Goal: Check status: Check status

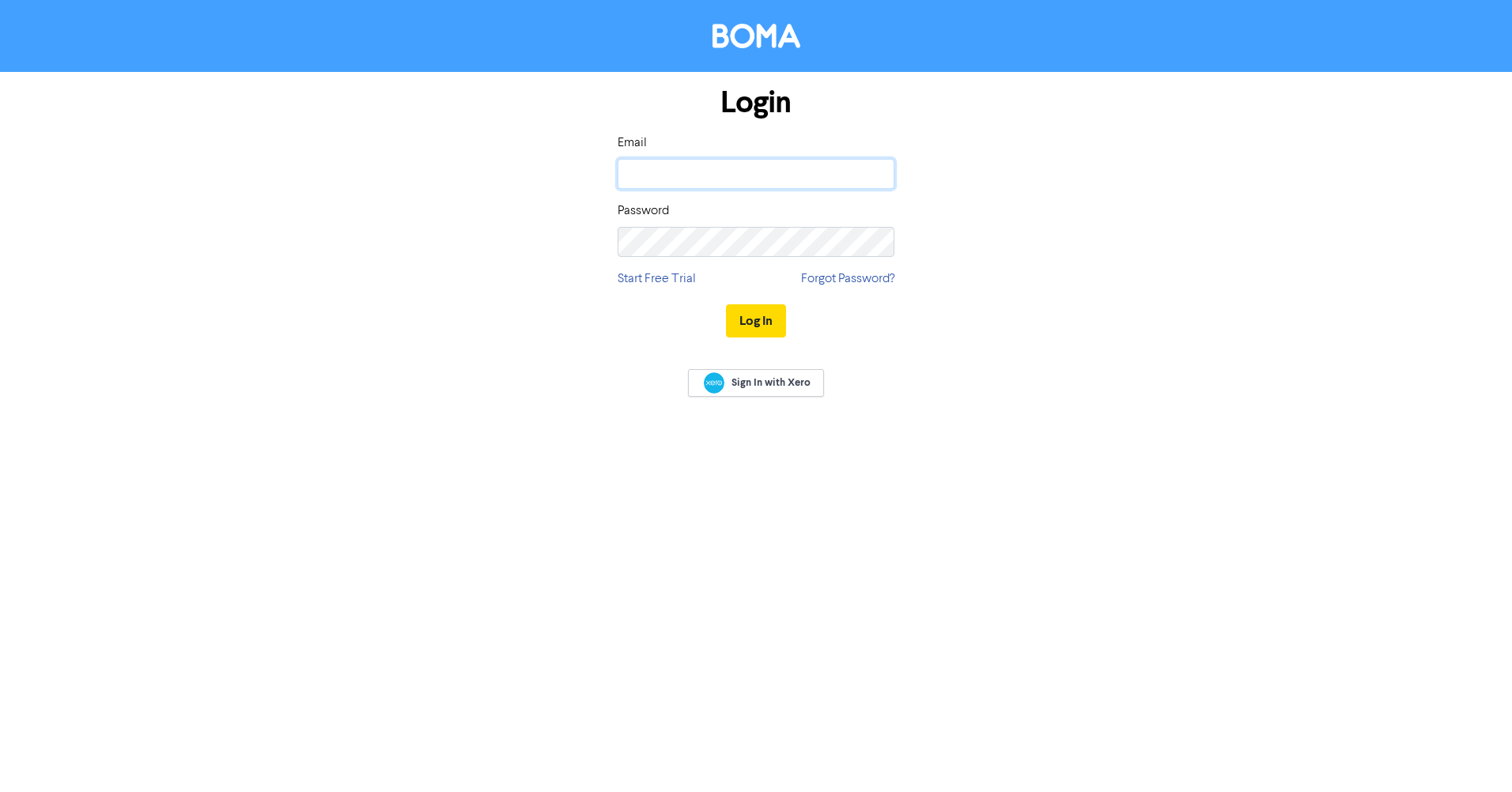
type input "[EMAIL_ADDRESS][DOMAIN_NAME]"
drag, startPoint x: 0, startPoint y: 0, endPoint x: 760, endPoint y: 324, distance: 826.2
click at [760, 324] on button "Log In" at bounding box center [756, 320] width 60 height 33
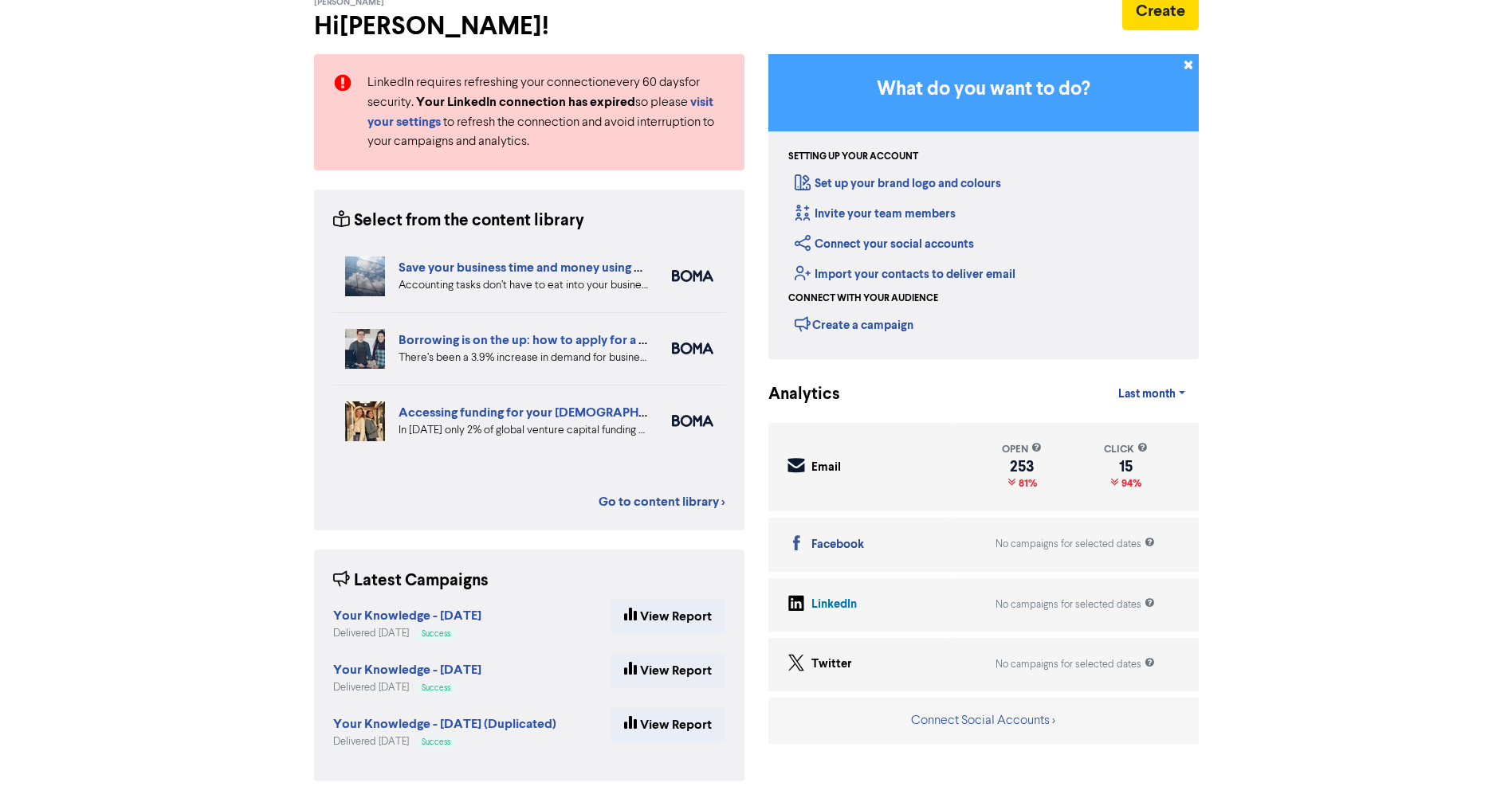
scroll to position [92, 0]
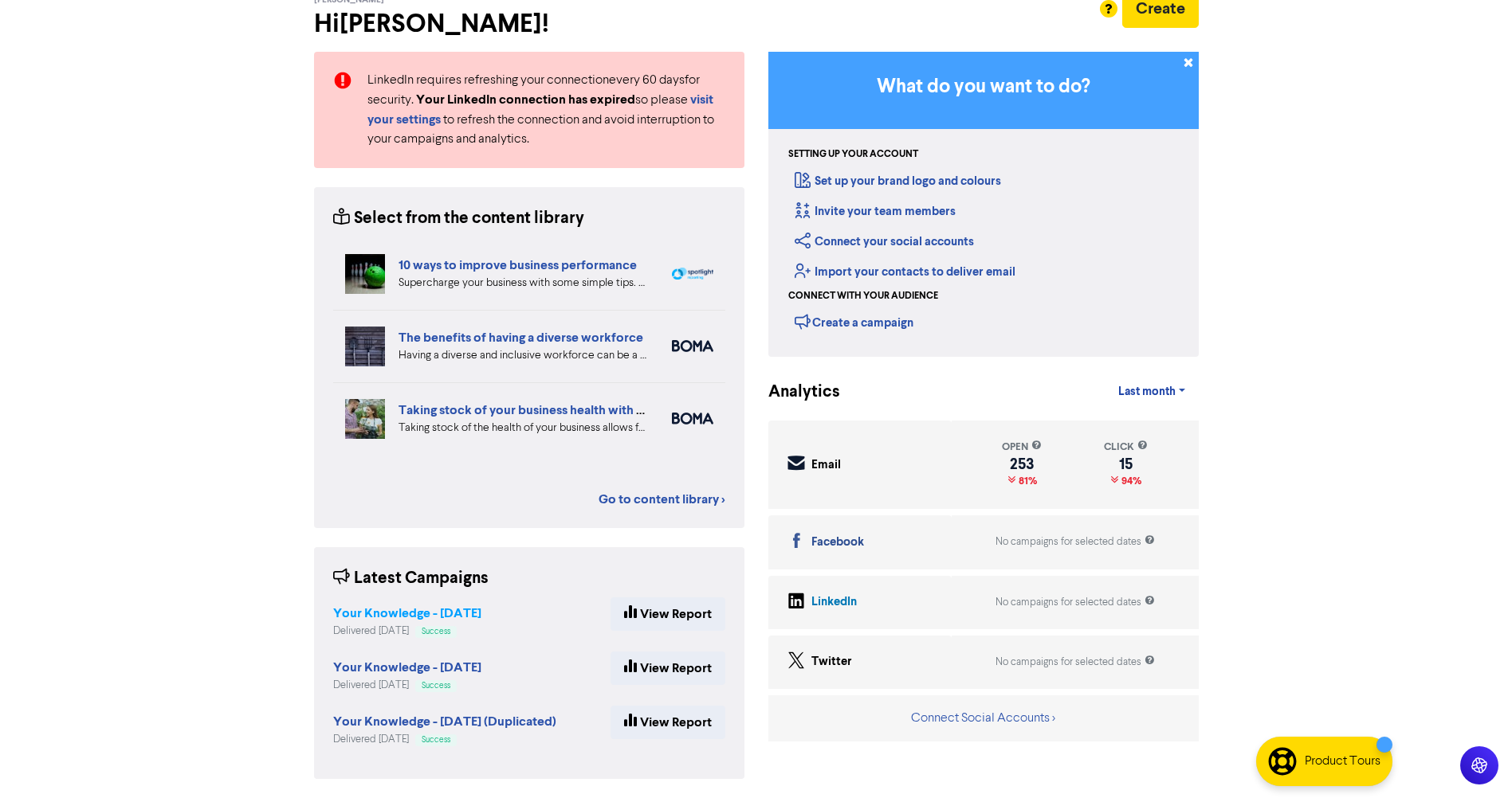
click at [457, 611] on strong "Your Knowledge - [DATE]" at bounding box center [408, 613] width 148 height 16
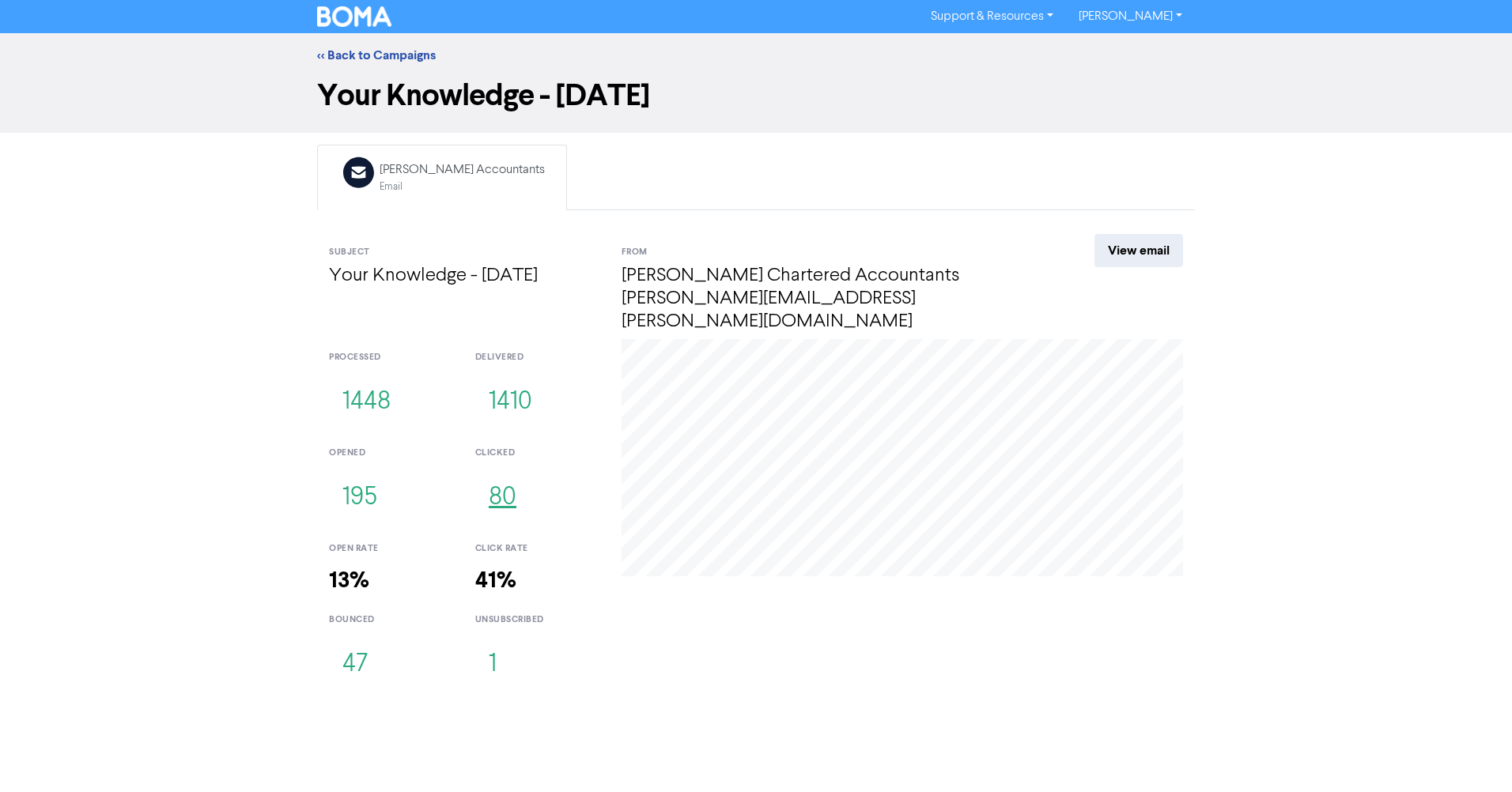
click at [495, 476] on button "80" at bounding box center [502, 498] width 55 height 53
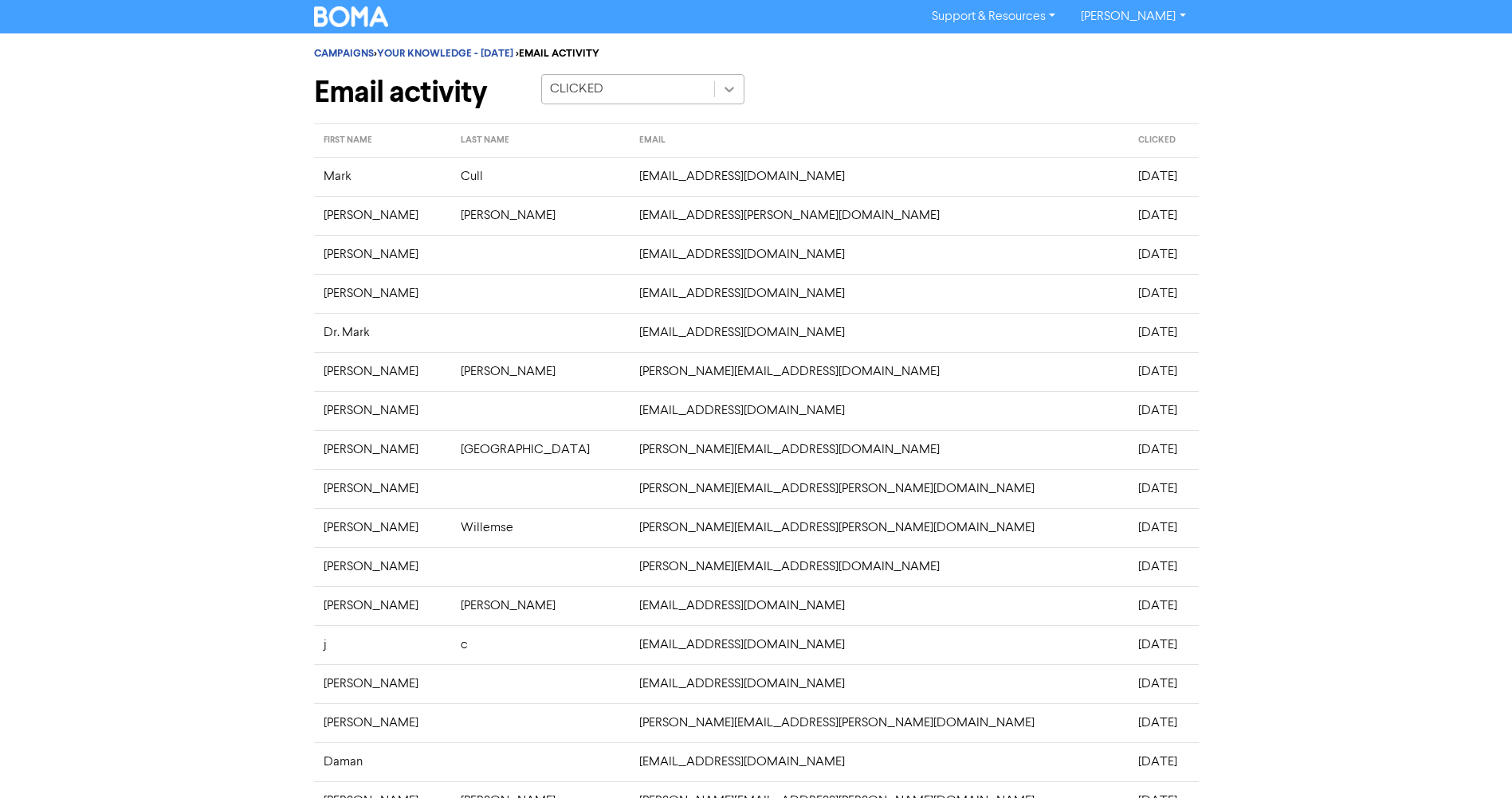
click at [730, 85] on icon at bounding box center [729, 89] width 16 height 16
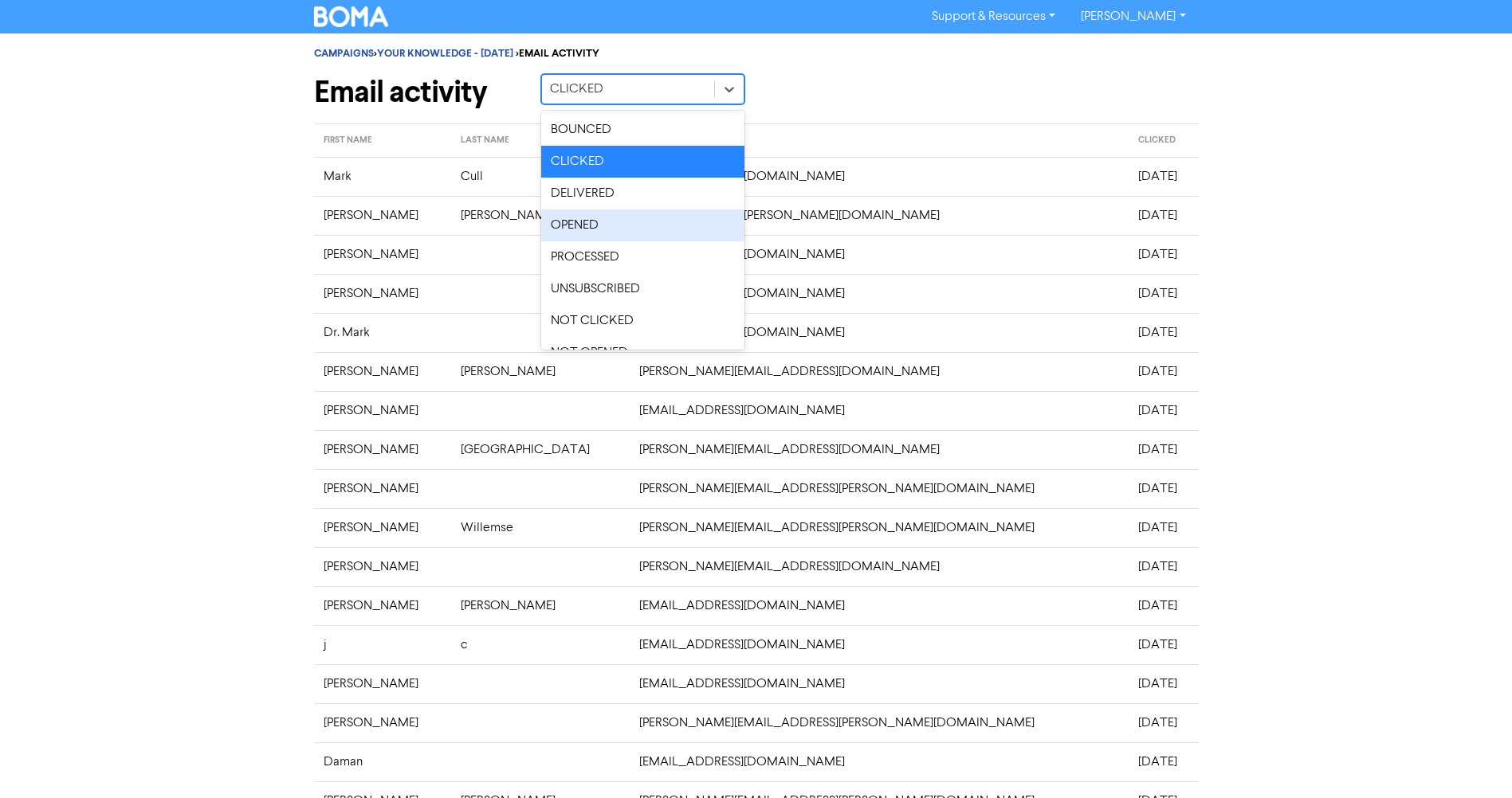
click at [611, 236] on div "OPENED" at bounding box center [642, 225] width 203 height 32
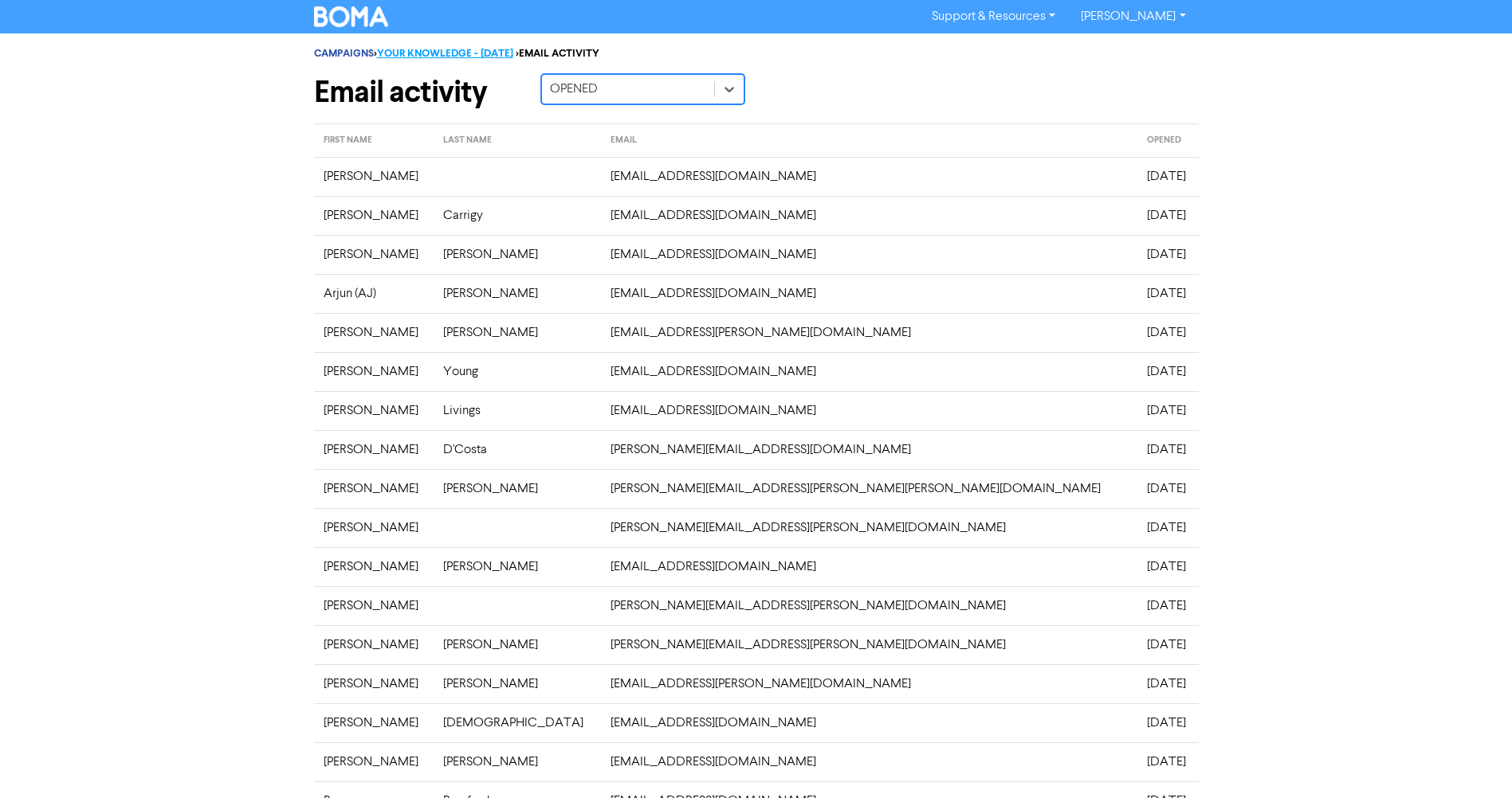
click at [513, 52] on link "YOUR KNOWLEDGE - [DATE]" at bounding box center [445, 53] width 136 height 13
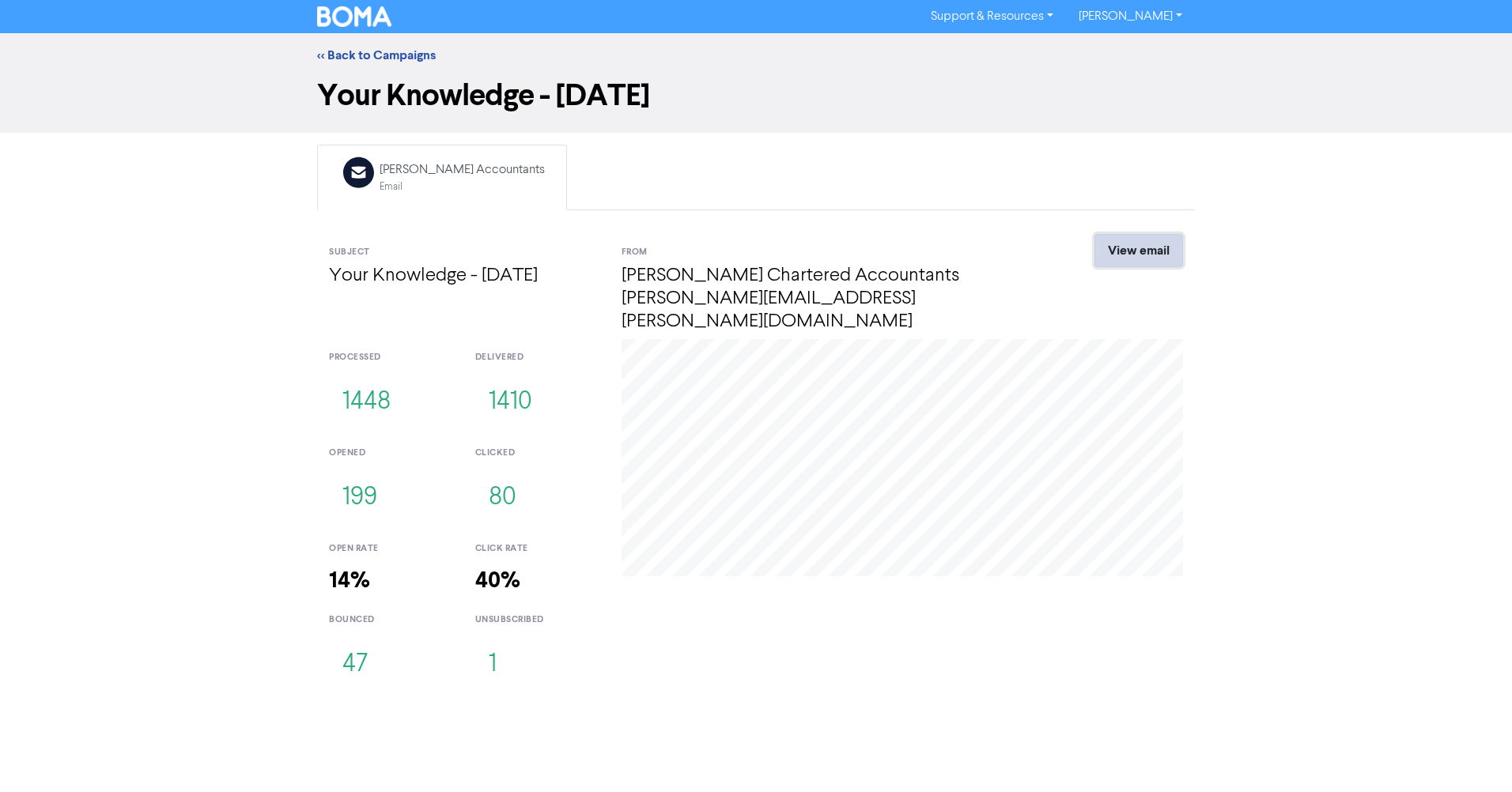
click at [1164, 249] on link "View email" at bounding box center [1138, 251] width 89 height 33
